Goal: Task Accomplishment & Management: Complete application form

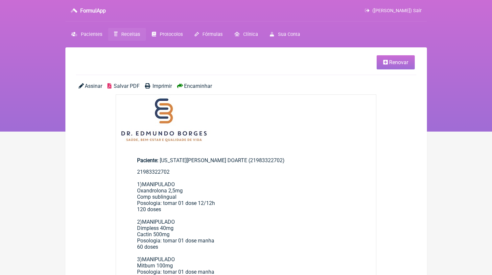
click at [124, 34] on span "Receitas" at bounding box center [130, 35] width 19 height 6
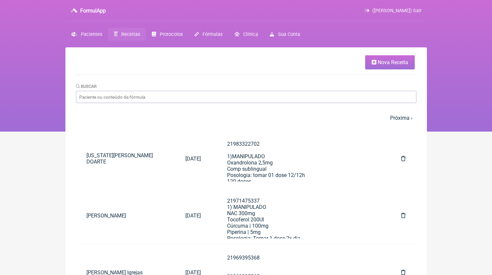
click at [413, 59] on link "Nova Receita" at bounding box center [390, 62] width 50 height 14
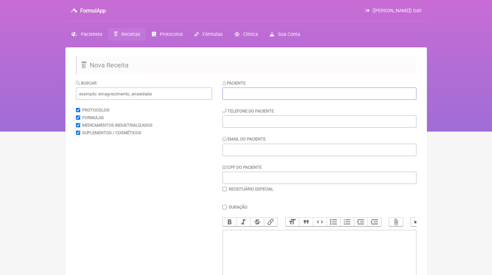
click at [305, 94] on input "text" at bounding box center [320, 94] width 194 height 12
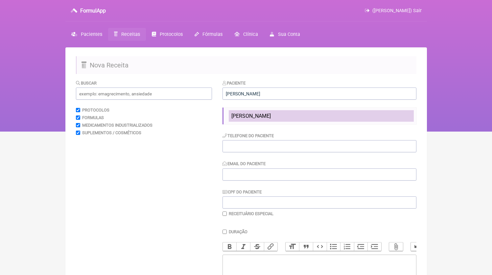
click at [293, 113] on li "[PERSON_NAME]" at bounding box center [321, 116] width 185 height 12
type input "[PERSON_NAME]"
type input "21980145475"
type input "[EMAIL_ADDRESS][DOMAIN_NAME]"
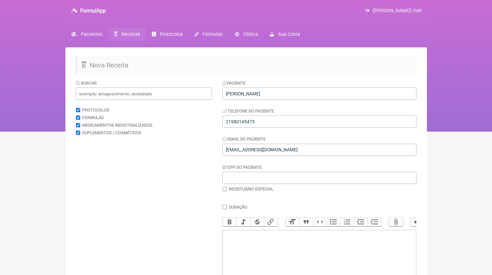
scroll to position [4, 0]
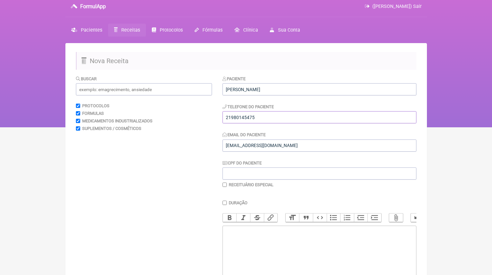
click at [262, 115] on input "21980145475" at bounding box center [320, 117] width 194 height 12
click at [262, 245] on trix-editor at bounding box center [320, 265] width 194 height 79
paste trix-editor "<div>21980145475</div>"
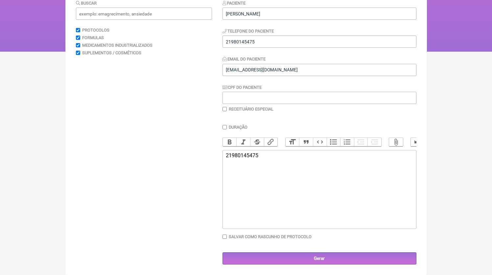
paste trix-editor "<div>21980145475<br><br>1)MANIPULADO<br>L-fenilalanina 250mg<br>Glucomanan 250m…"
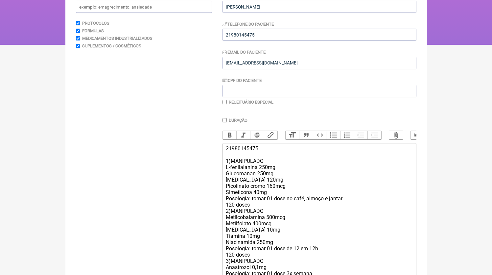
scroll to position [149, 0]
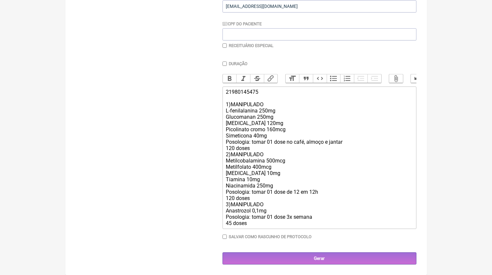
click at [254, 150] on div "21980145475 1)MANIPULADO L-fenilalanina 250mg Glucomanan 250mg [MEDICAL_DATA] 1…" at bounding box center [319, 158] width 187 height 138
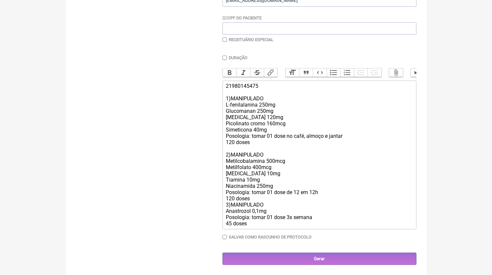
click at [257, 205] on div "21980145475 1)MANIPULADO L-fenilalanina 250mg Glucomanan 250mg [MEDICAL_DATA] 1…" at bounding box center [319, 155] width 187 height 144
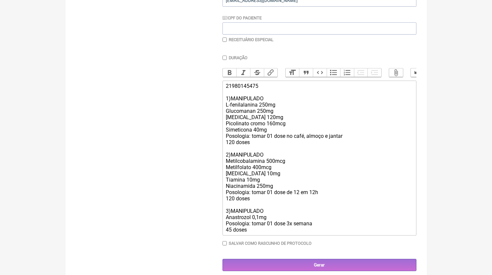
click at [273, 228] on div "21980145475 1)MANIPULADO L-fenilalanina 250mg Glucomanan 250mg [MEDICAL_DATA] 1…" at bounding box center [319, 158] width 187 height 150
click at [291, 222] on div "21980145475 1)MANIPULADO L-fenilalanina 250mg Glucomanan 250mg [MEDICAL_DATA] 1…" at bounding box center [319, 158] width 187 height 150
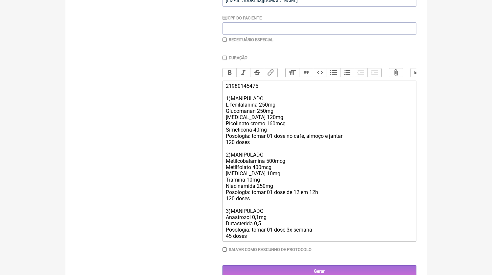
type trix-editor "<div>21980145475<br><br>1)MANIPULADO<br>L-fenilalanina 250mg<br>Glucomanan 250m…"
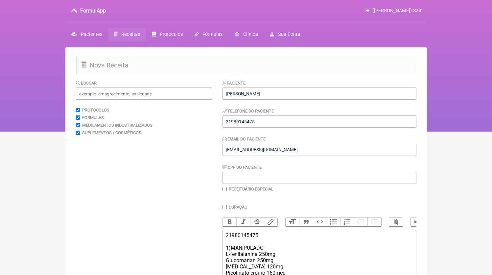
scroll to position [169, 0]
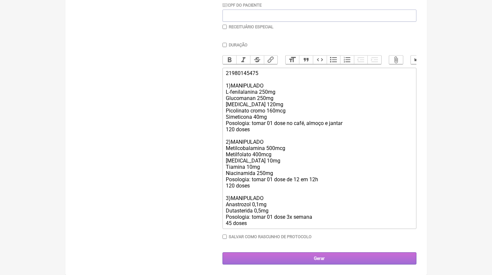
click at [243, 260] on input "Gerar" at bounding box center [320, 258] width 194 height 12
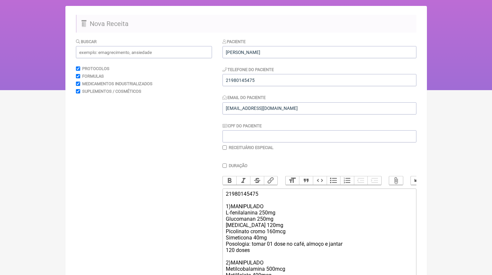
scroll to position [0, 0]
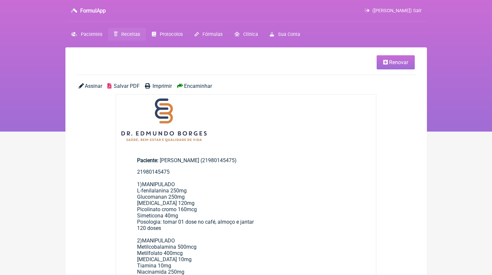
click at [137, 87] on span "Salvar PDF" at bounding box center [127, 86] width 26 height 6
